Goal: Go to known website: Access a specific website the user already knows

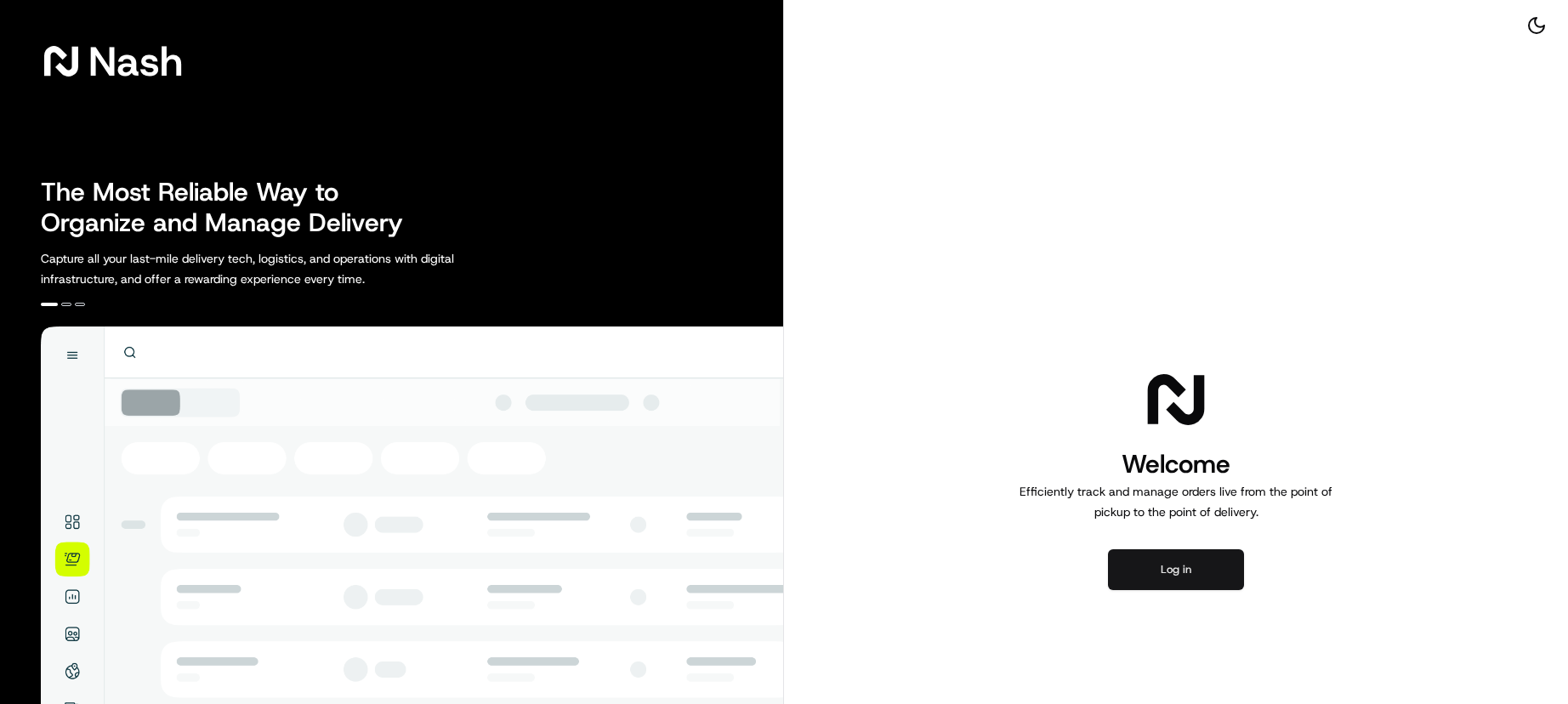
click at [1154, 586] on button "Log in" at bounding box center [1175, 569] width 136 height 41
